Goal: Task Accomplishment & Management: Use online tool/utility

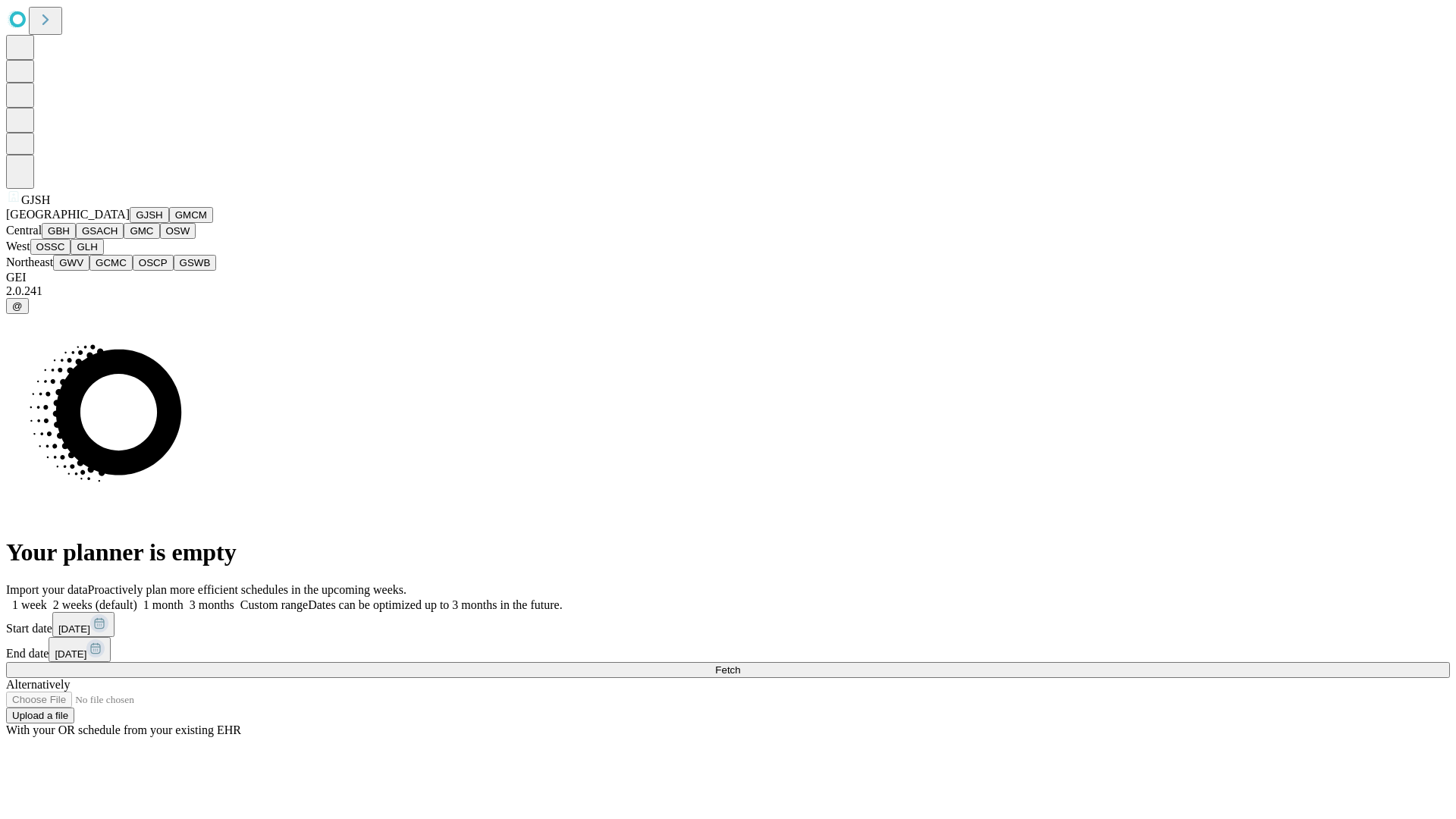
click at [129, 223] on button "GJSH" at bounding box center [149, 215] width 40 height 16
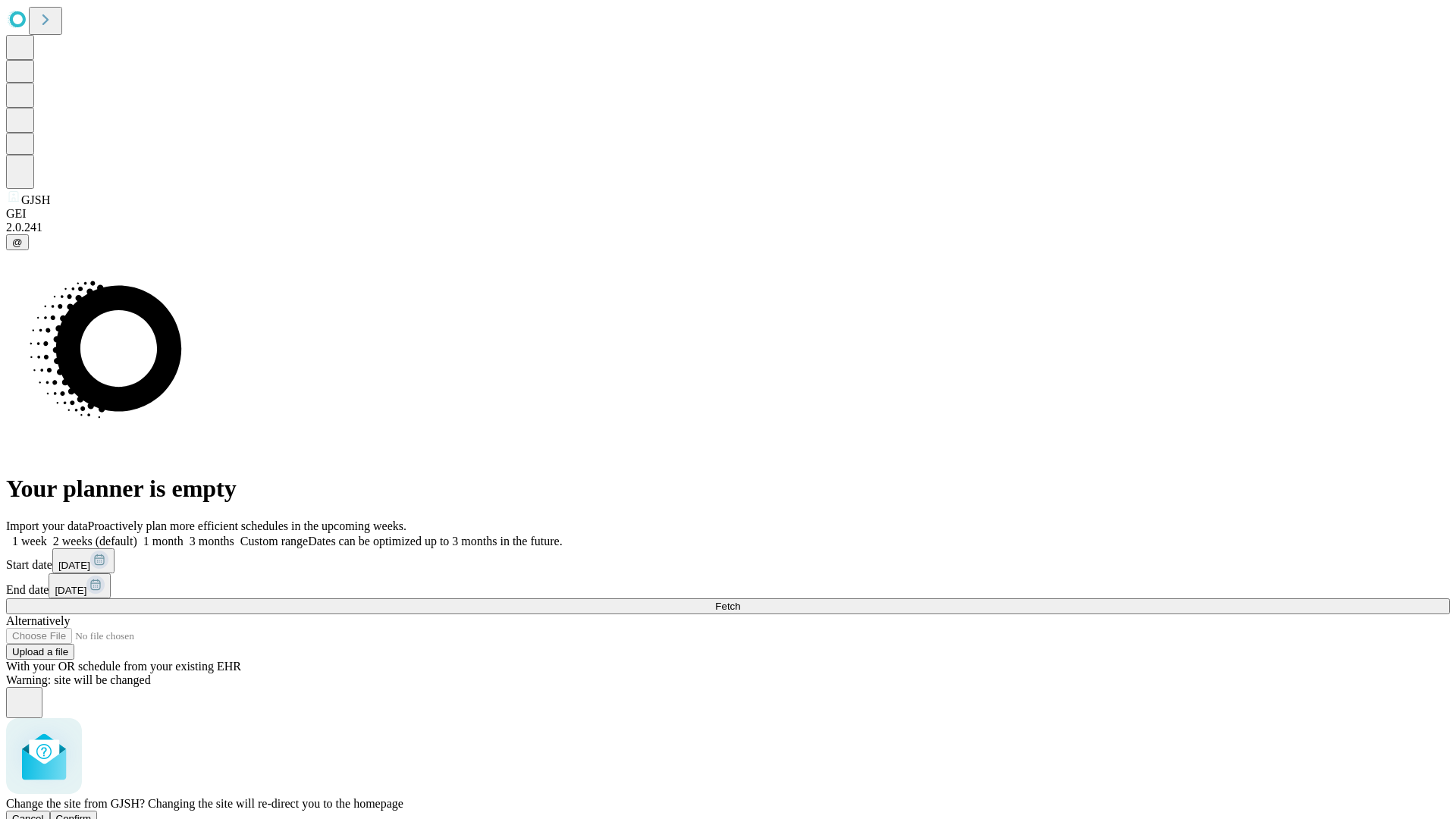
click at [92, 813] on span "Confirm" at bounding box center [74, 818] width 36 height 11
click at [183, 534] on label "1 month" at bounding box center [160, 540] width 46 height 13
click at [739, 600] on span "Fetch" at bounding box center [727, 605] width 25 height 11
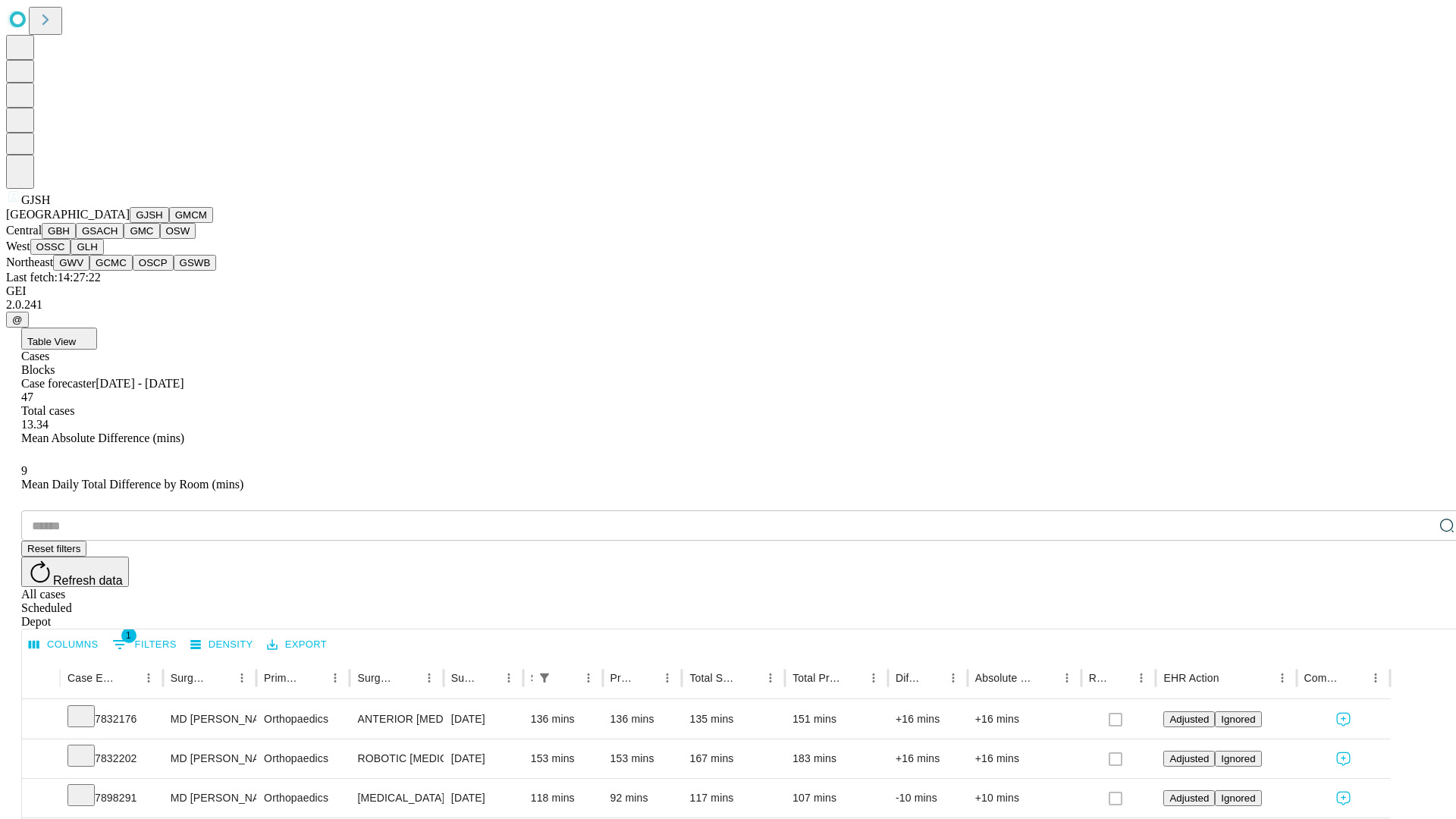
click at [169, 223] on button "GMCM" at bounding box center [191, 215] width 44 height 16
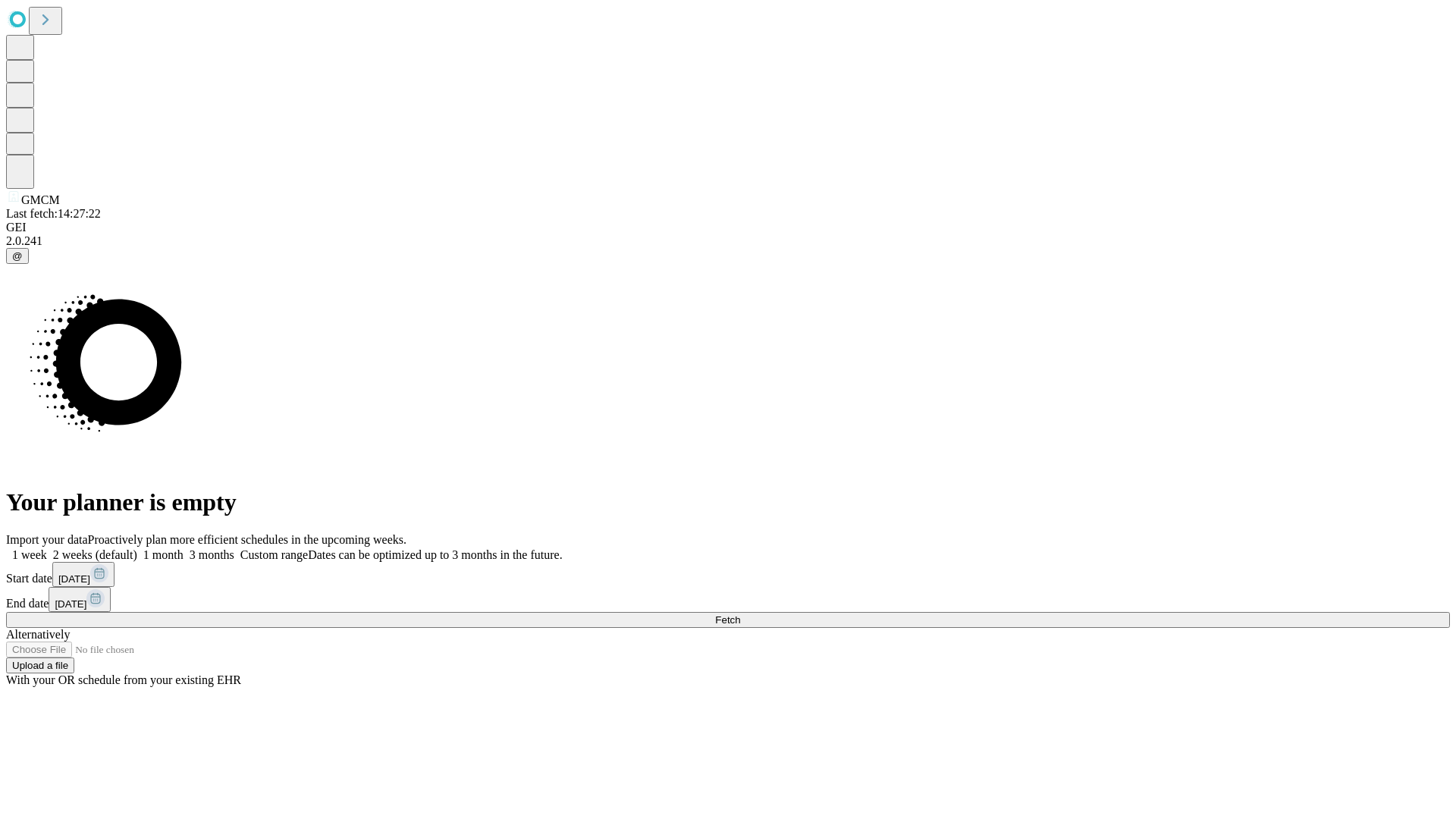
click at [183, 548] on label "1 month" at bounding box center [160, 554] width 46 height 13
click at [739, 614] on span "Fetch" at bounding box center [727, 619] width 25 height 11
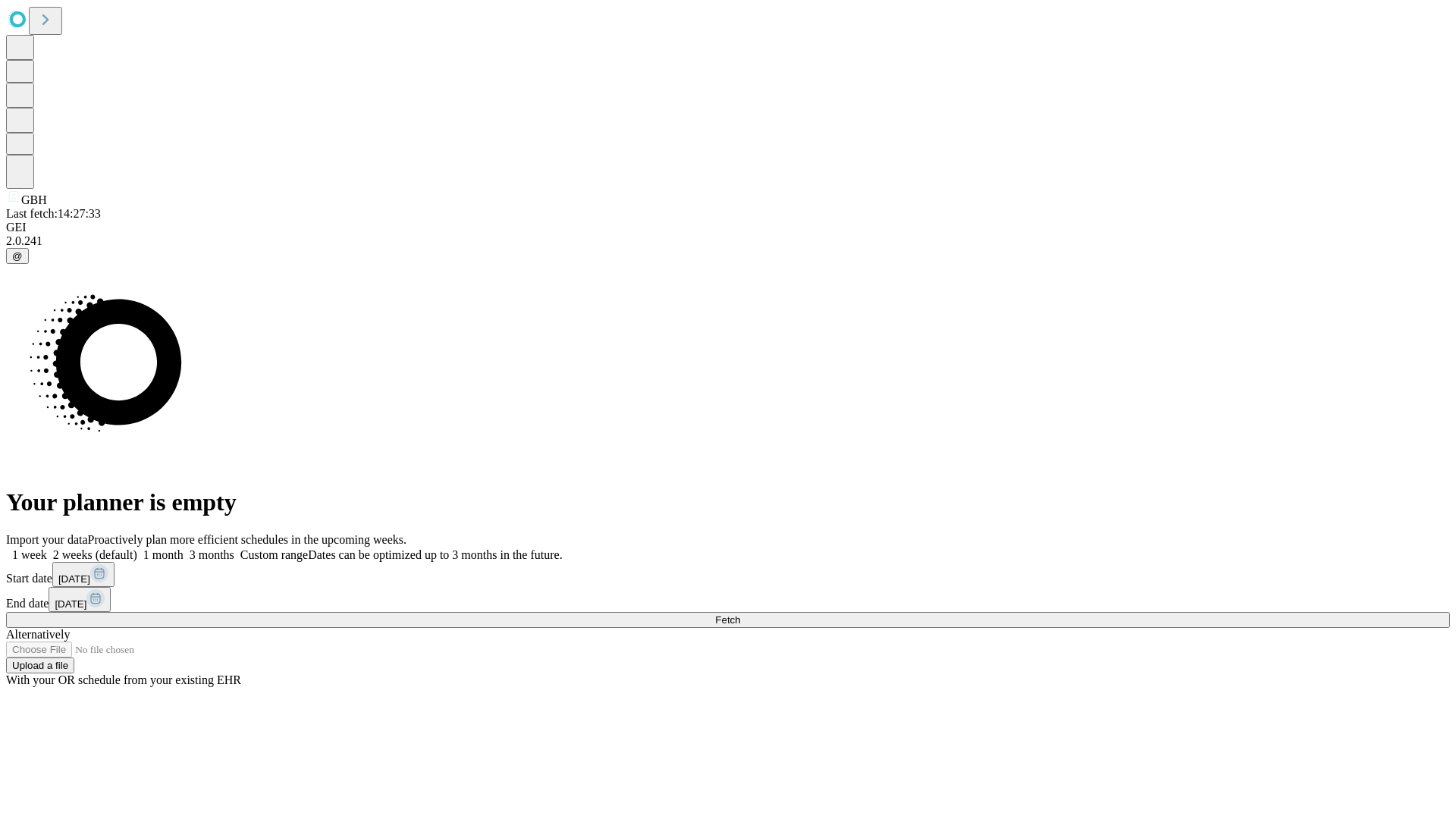
click at [183, 548] on label "1 month" at bounding box center [160, 554] width 46 height 13
click at [739, 614] on span "Fetch" at bounding box center [727, 619] width 25 height 11
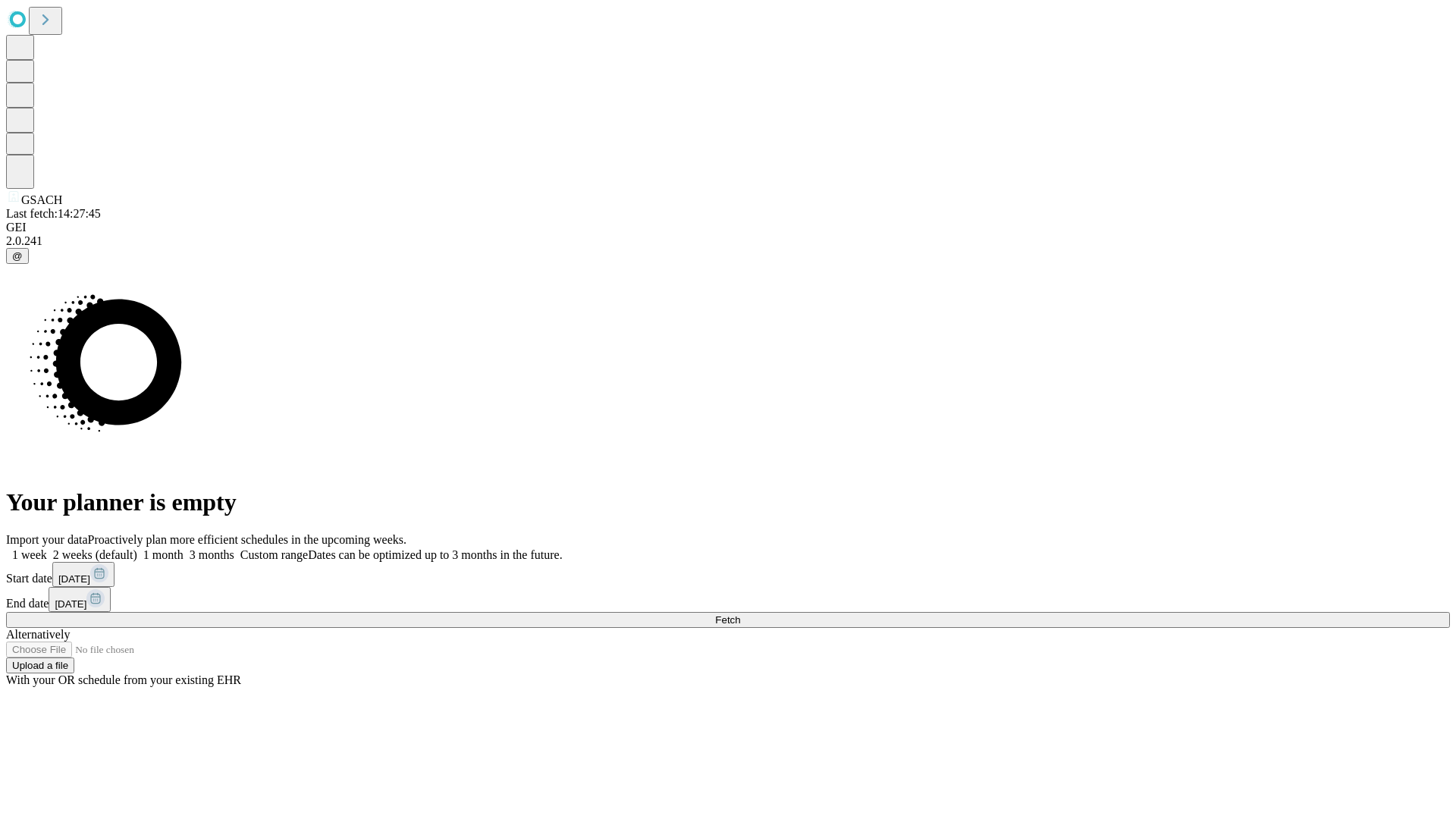
click at [183, 548] on label "1 month" at bounding box center [160, 554] width 46 height 13
click at [739, 614] on span "Fetch" at bounding box center [727, 619] width 25 height 11
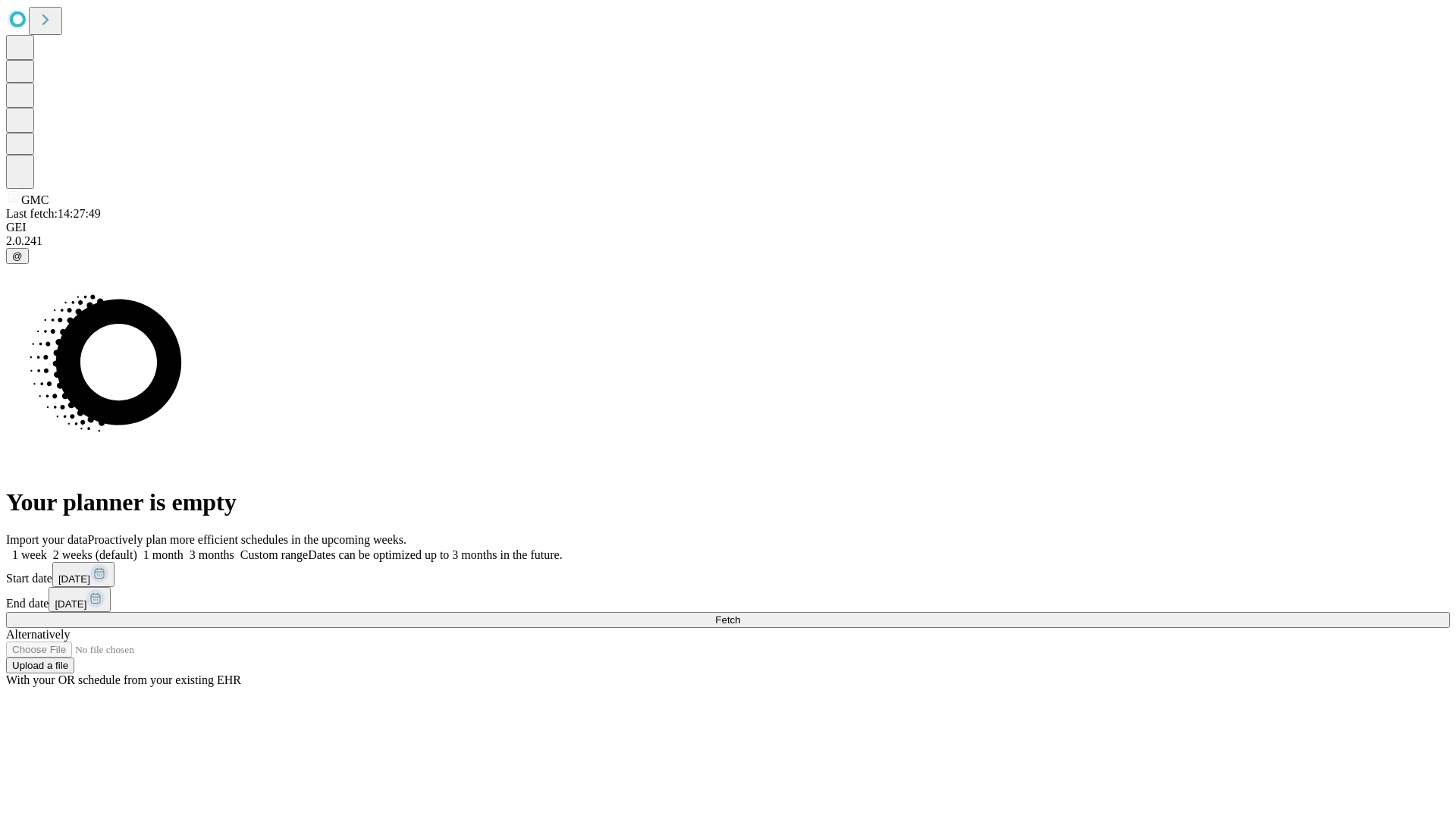
click at [183, 548] on label "1 month" at bounding box center [160, 554] width 46 height 13
click at [739, 614] on span "Fetch" at bounding box center [727, 619] width 25 height 11
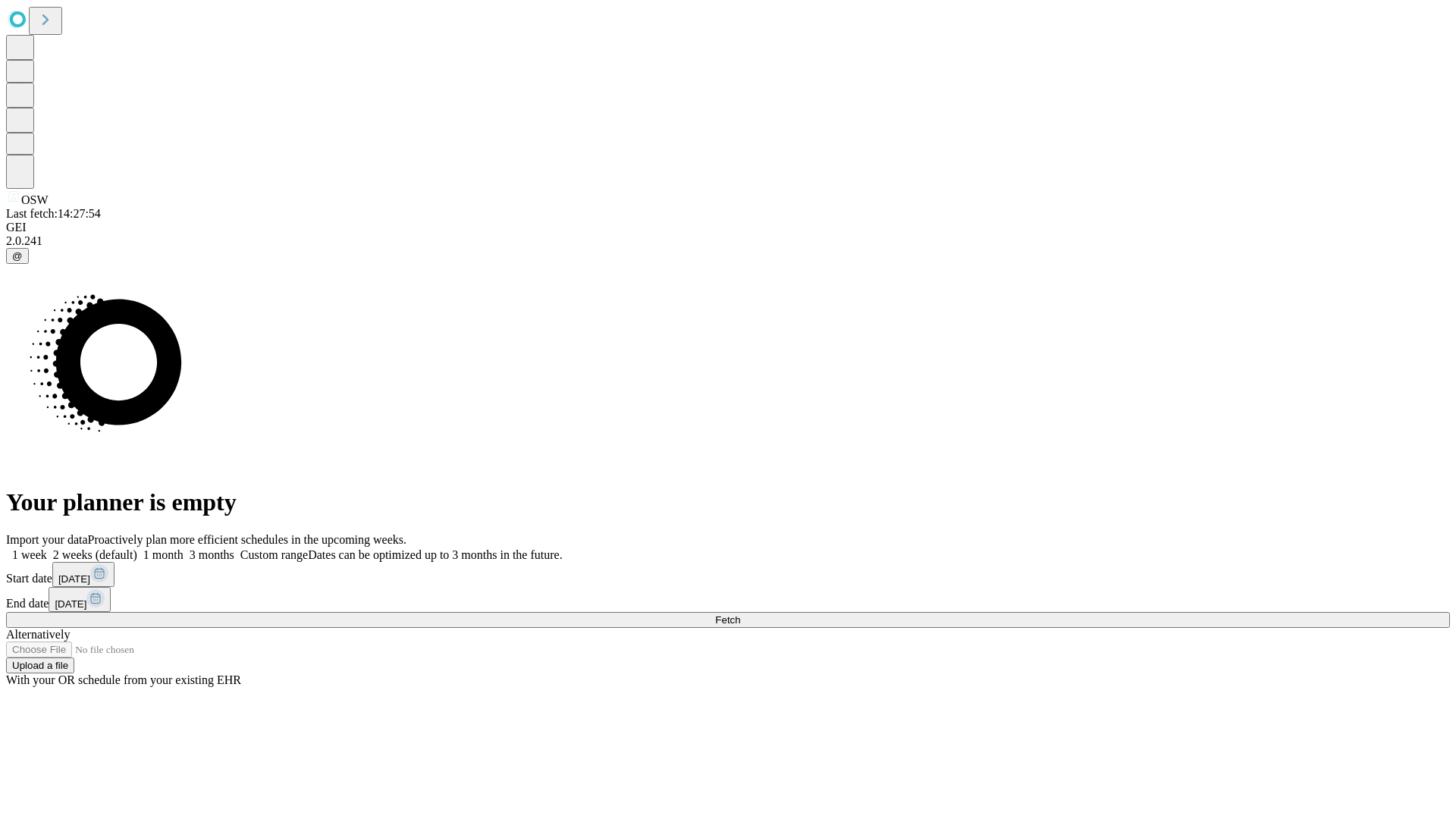
click at [739, 614] on span "Fetch" at bounding box center [727, 619] width 25 height 11
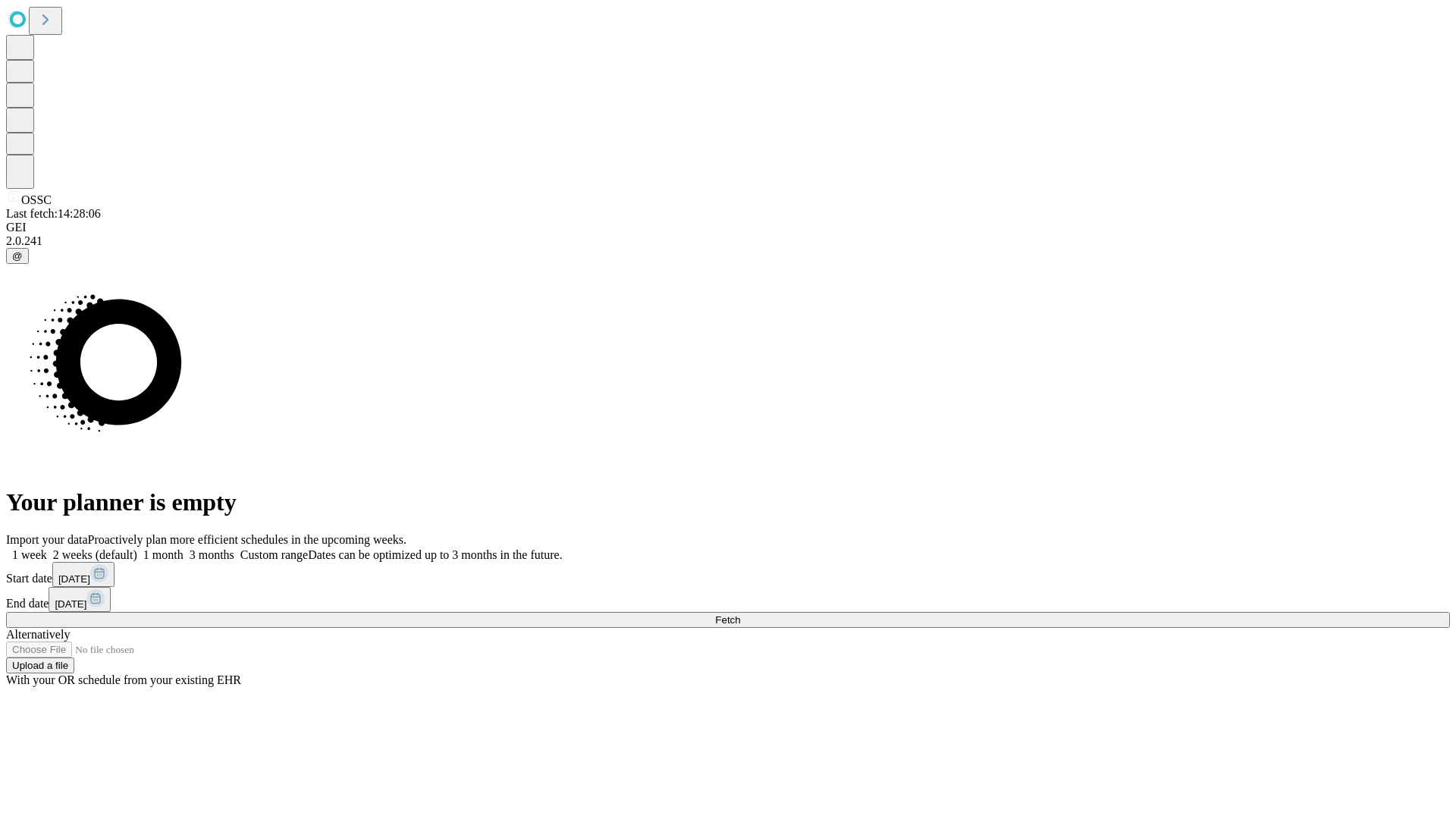
click at [183, 548] on label "1 month" at bounding box center [160, 554] width 46 height 13
click at [739, 614] on span "Fetch" at bounding box center [727, 619] width 25 height 11
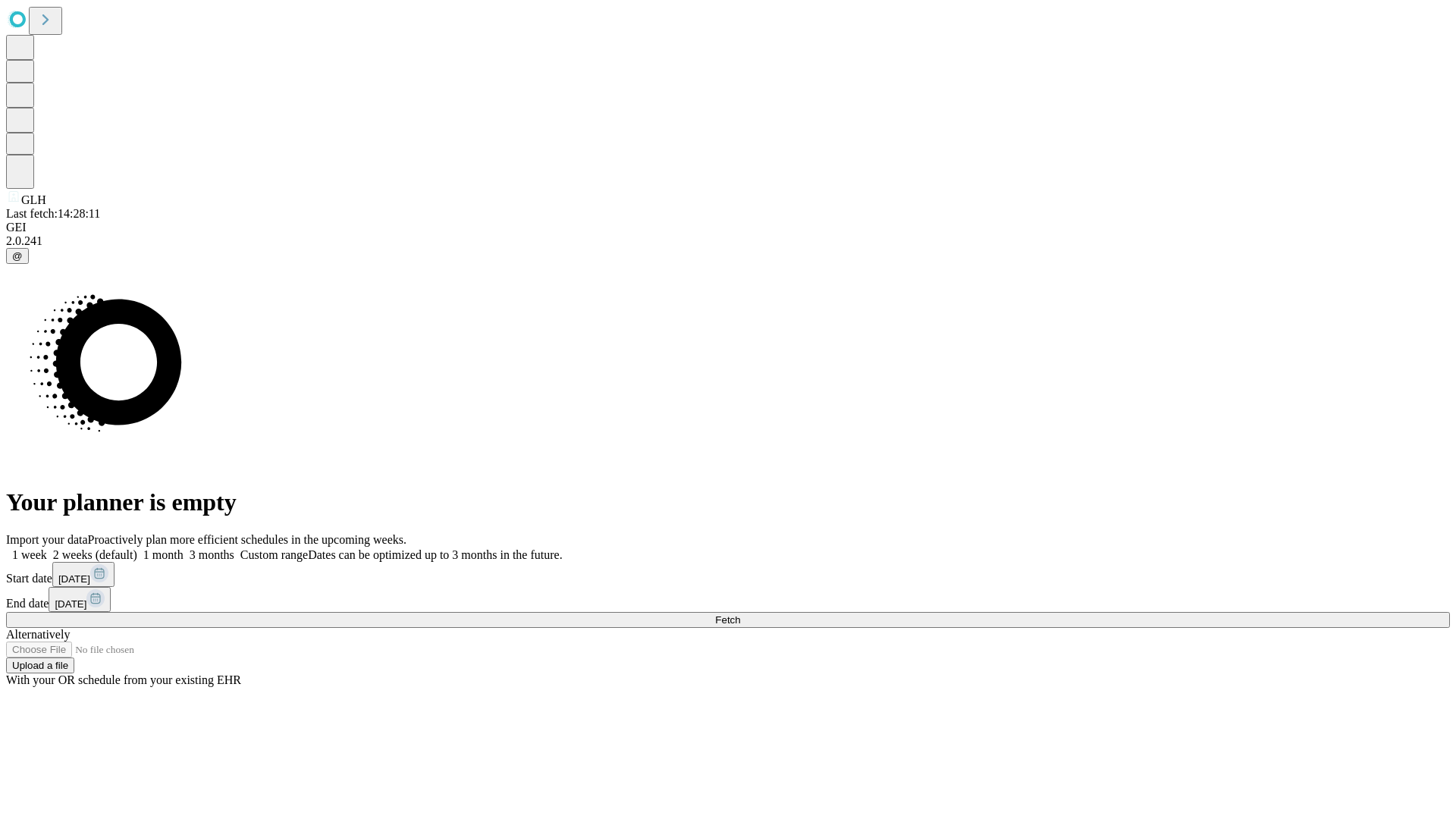
click at [739, 614] on span "Fetch" at bounding box center [727, 619] width 25 height 11
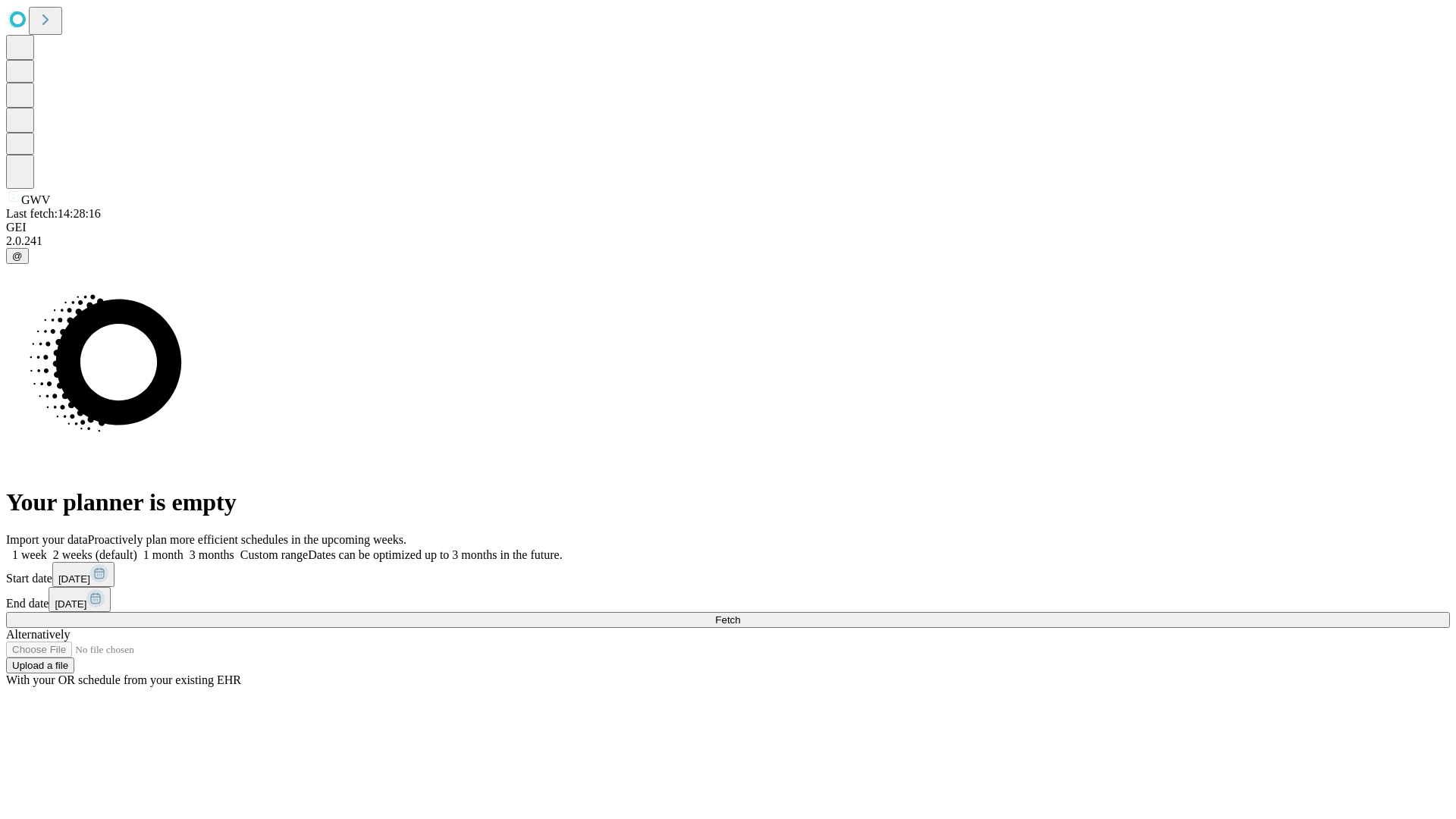
click at [183, 548] on label "1 month" at bounding box center [160, 554] width 46 height 13
click at [739, 614] on span "Fetch" at bounding box center [727, 619] width 25 height 11
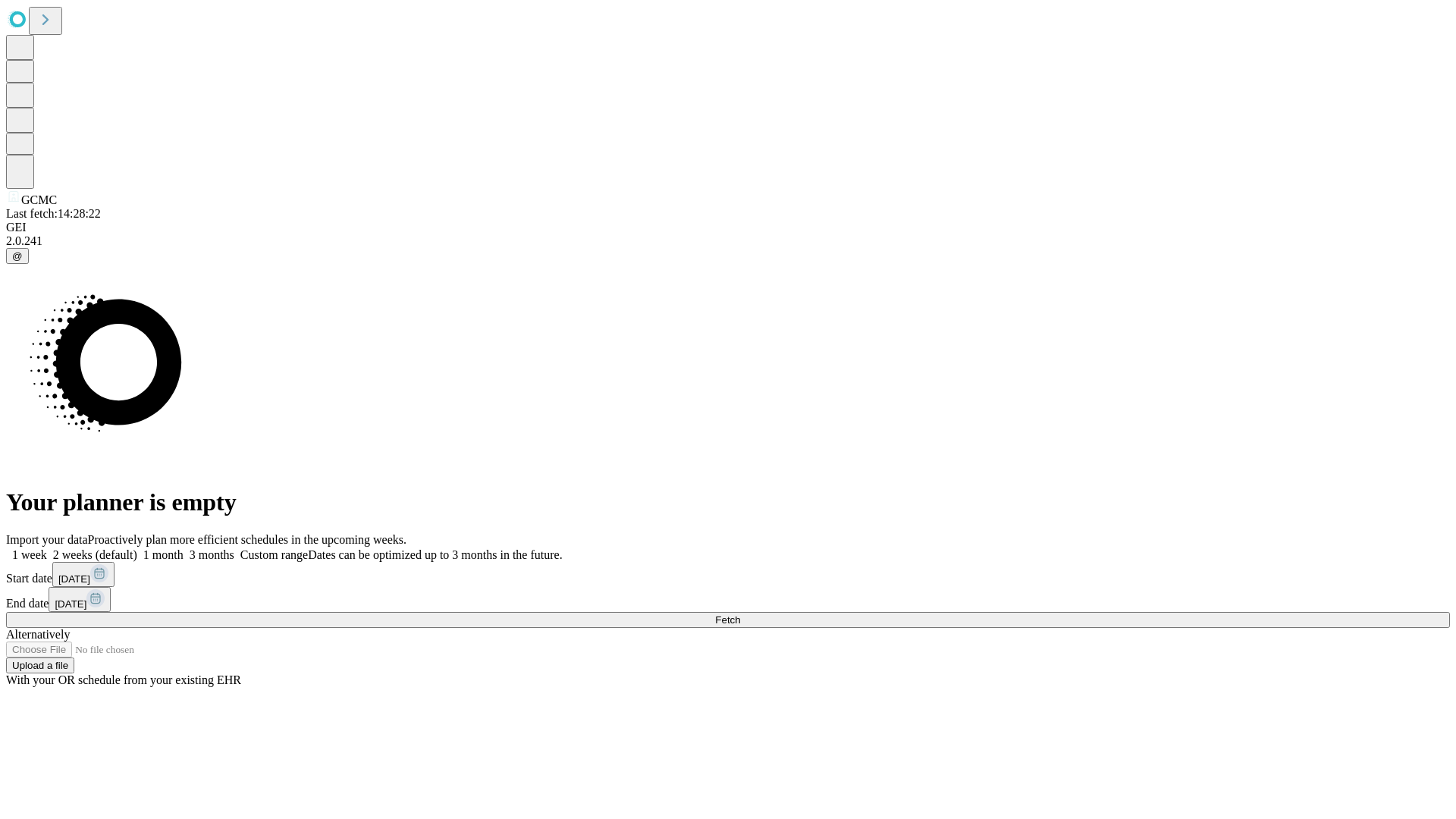
click at [739, 614] on span "Fetch" at bounding box center [727, 619] width 25 height 11
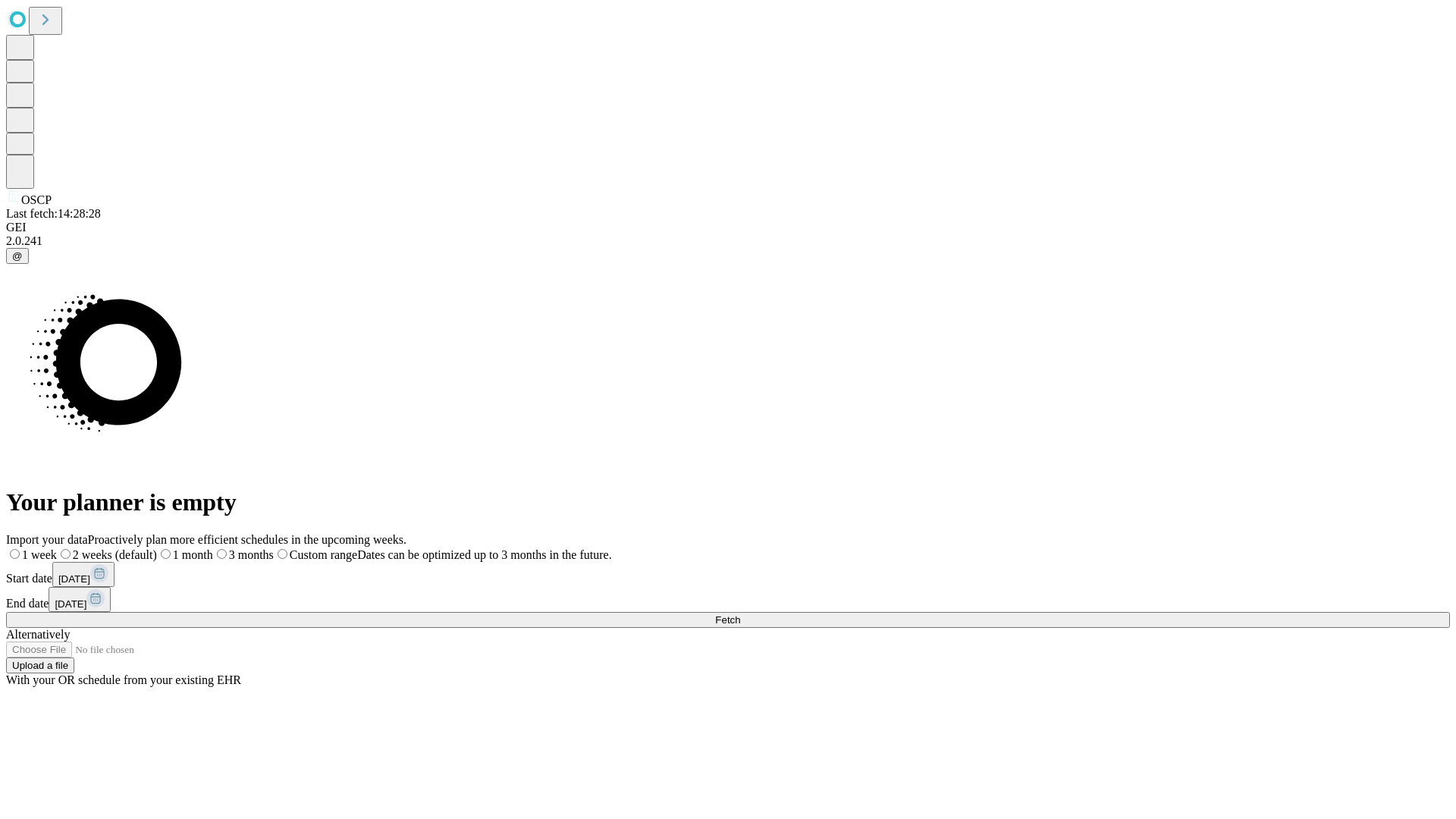
click at [213, 548] on label "1 month" at bounding box center [185, 554] width 56 height 13
click at [739, 614] on span "Fetch" at bounding box center [727, 619] width 25 height 11
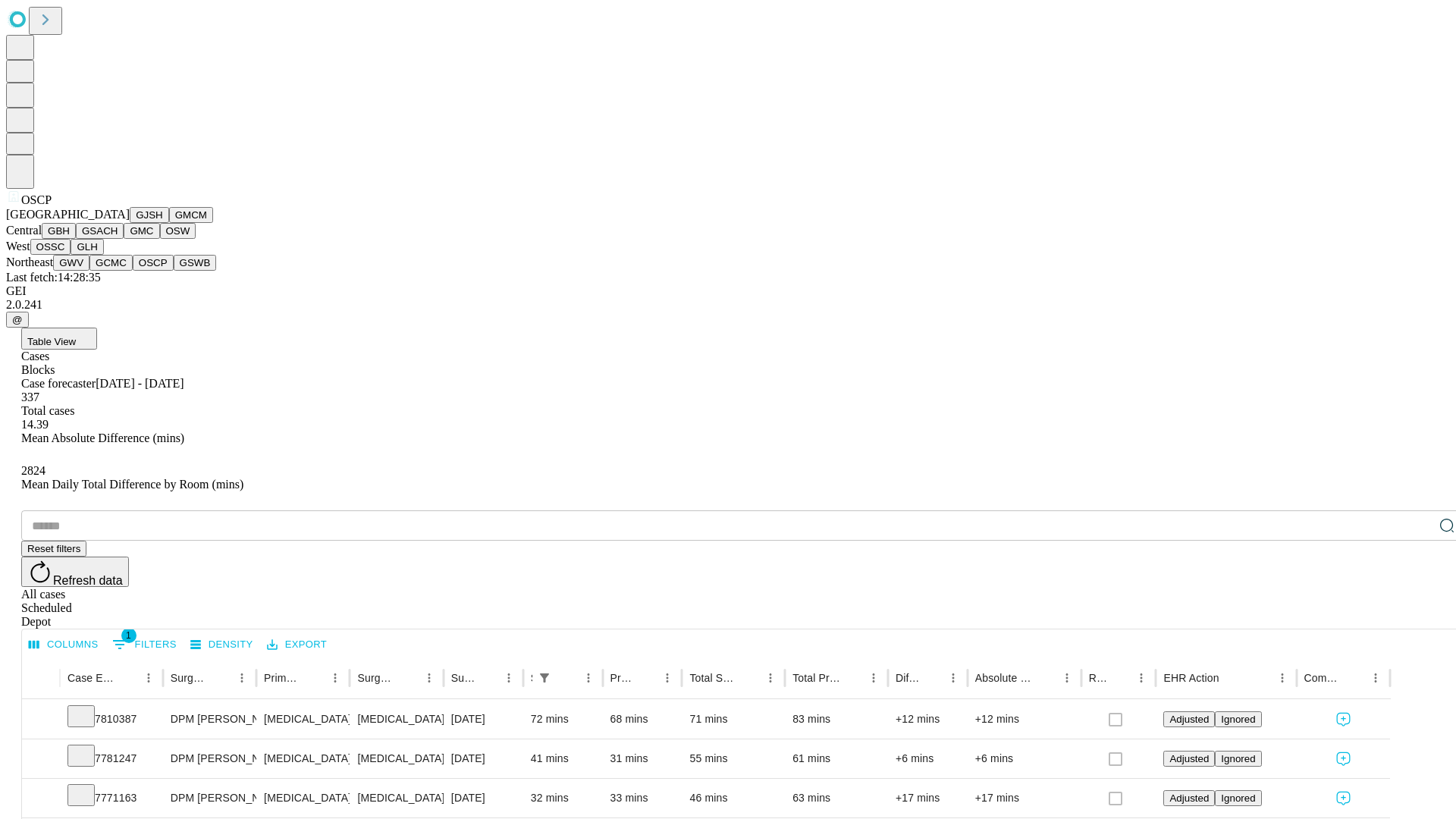
click at [173, 271] on button "GSWB" at bounding box center [194, 263] width 43 height 16
